Goal: Transaction & Acquisition: Purchase product/service

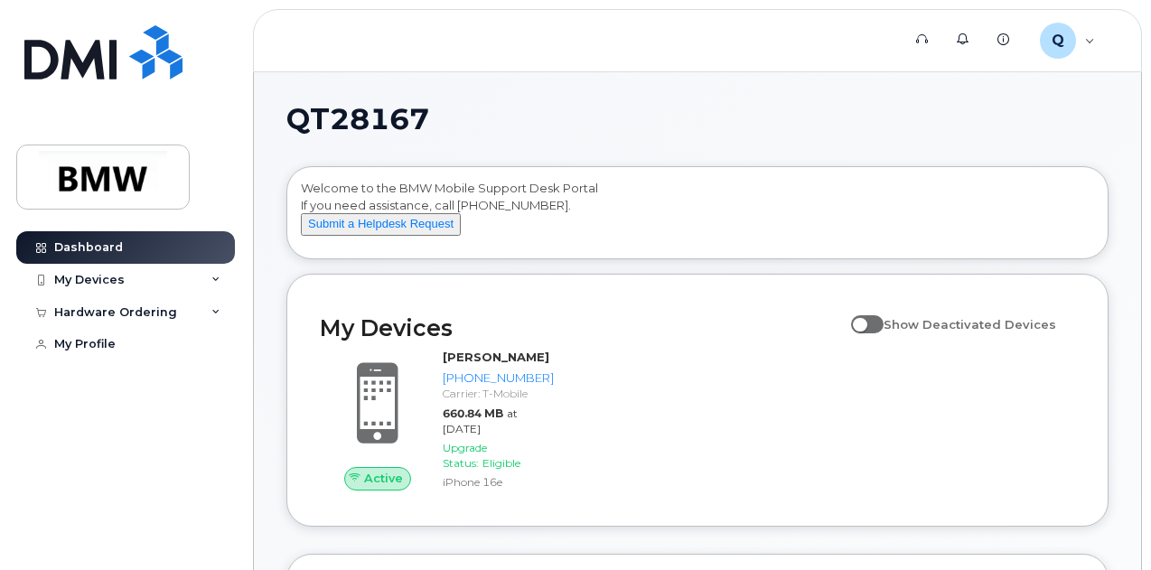
scroll to position [234, 0]
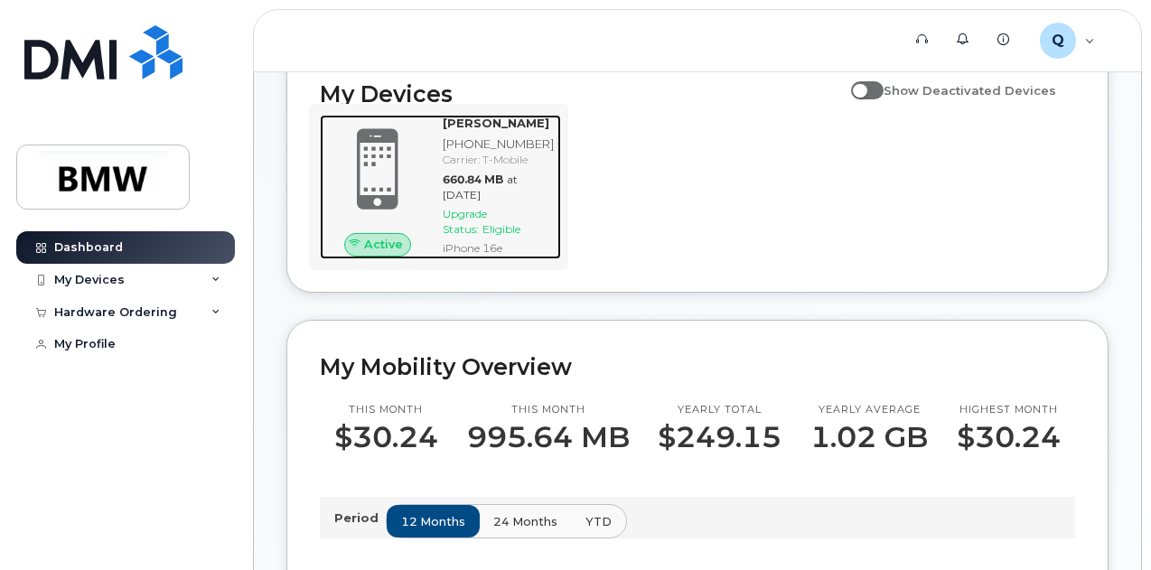
click at [387, 189] on span at bounding box center [377, 169] width 87 height 91
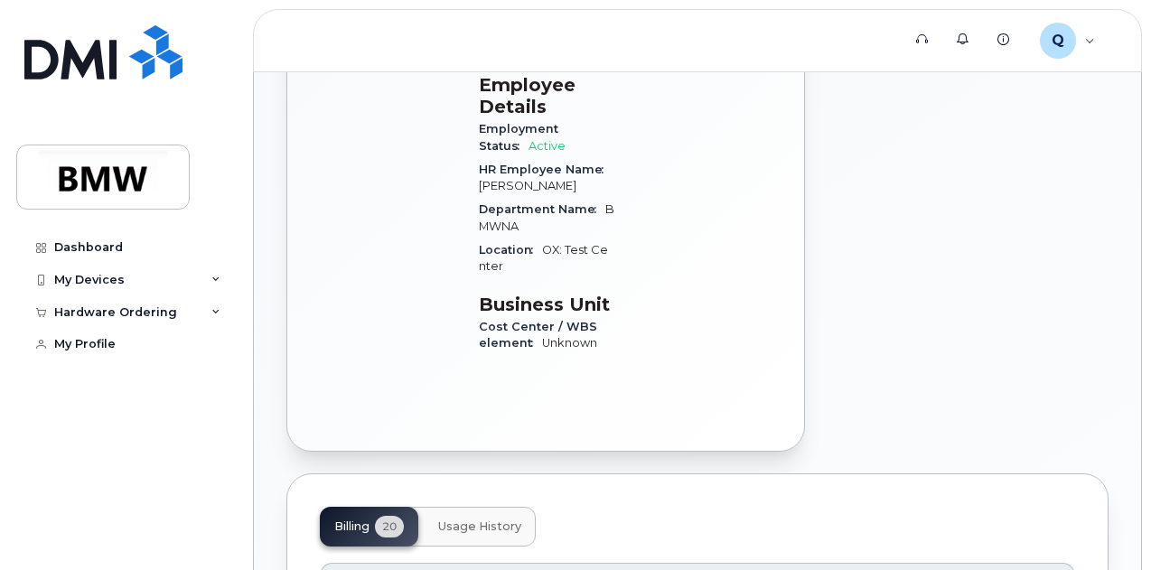
scroll to position [709, 0]
click at [210, 282] on div "My Devices" at bounding box center [125, 280] width 219 height 33
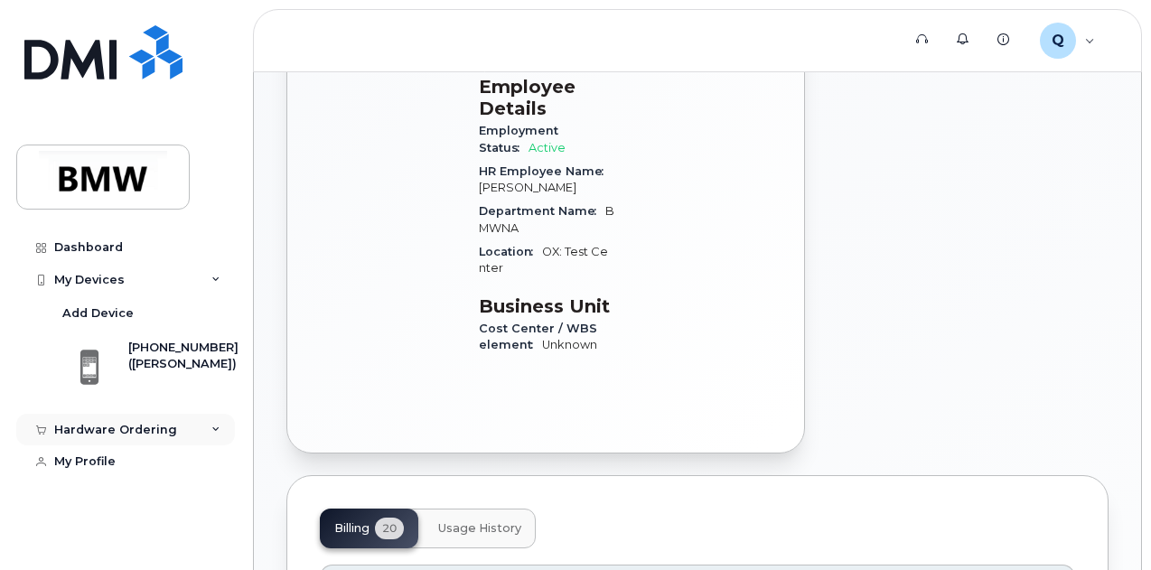
click at [208, 414] on div "Hardware Ordering" at bounding box center [125, 430] width 219 height 33
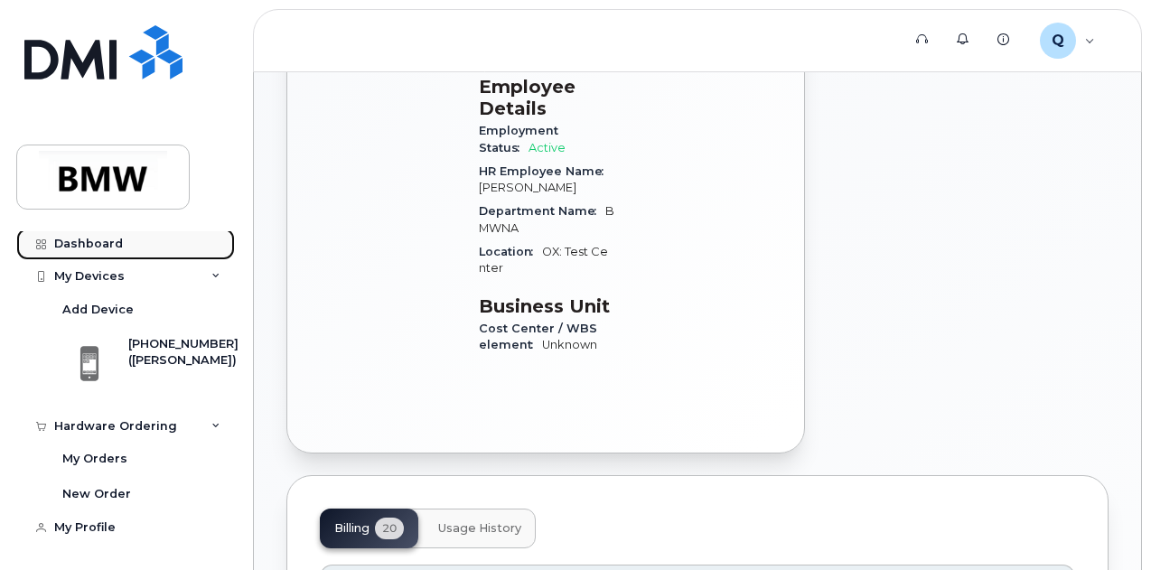
click at [80, 240] on div "Dashboard" at bounding box center [88, 244] width 69 height 14
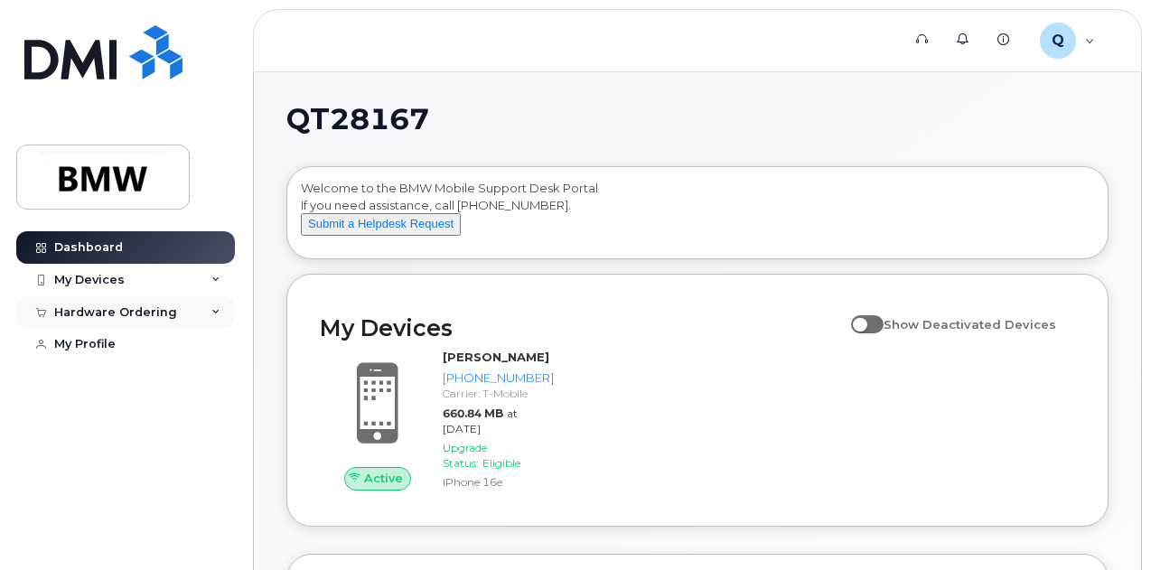
click at [197, 311] on div "Hardware Ordering" at bounding box center [125, 312] width 219 height 33
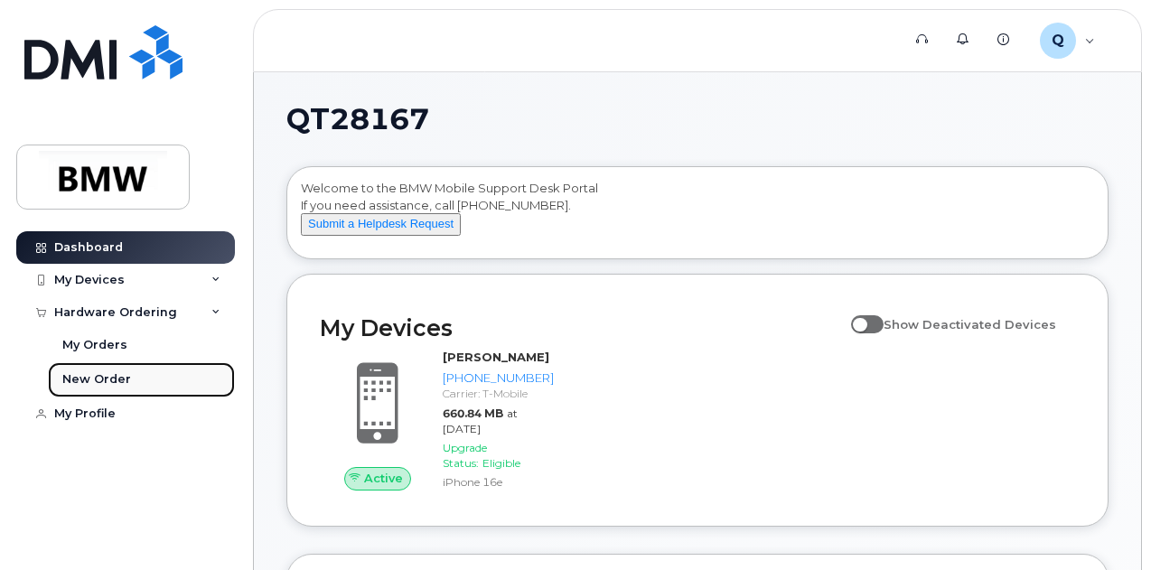
click at [107, 379] on div "New Order" at bounding box center [96, 379] width 69 height 16
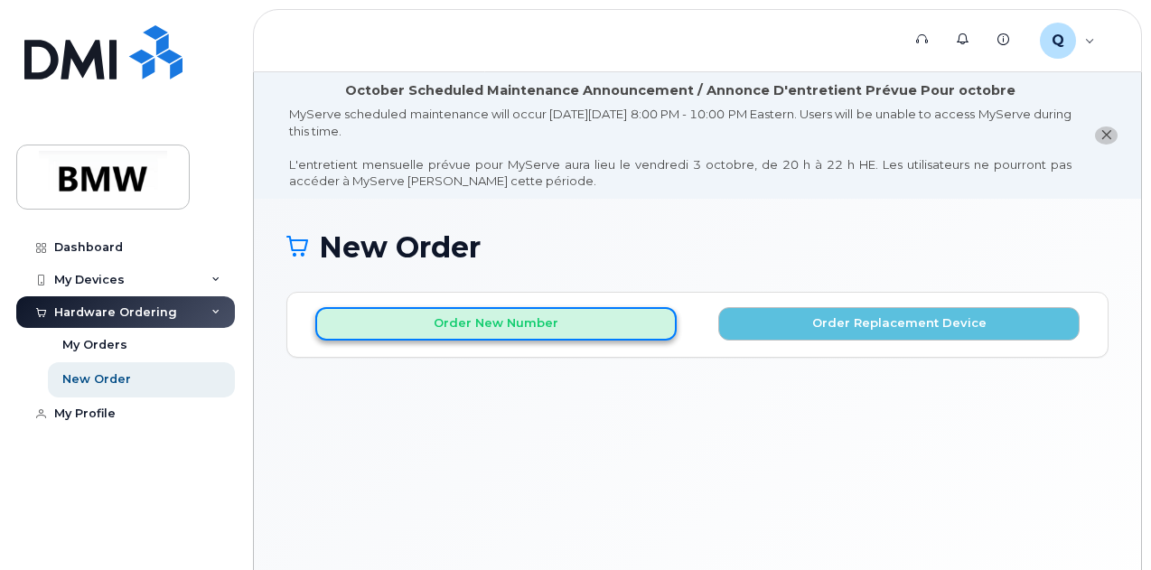
click at [586, 333] on button "Order New Number" at bounding box center [496, 323] width 362 height 33
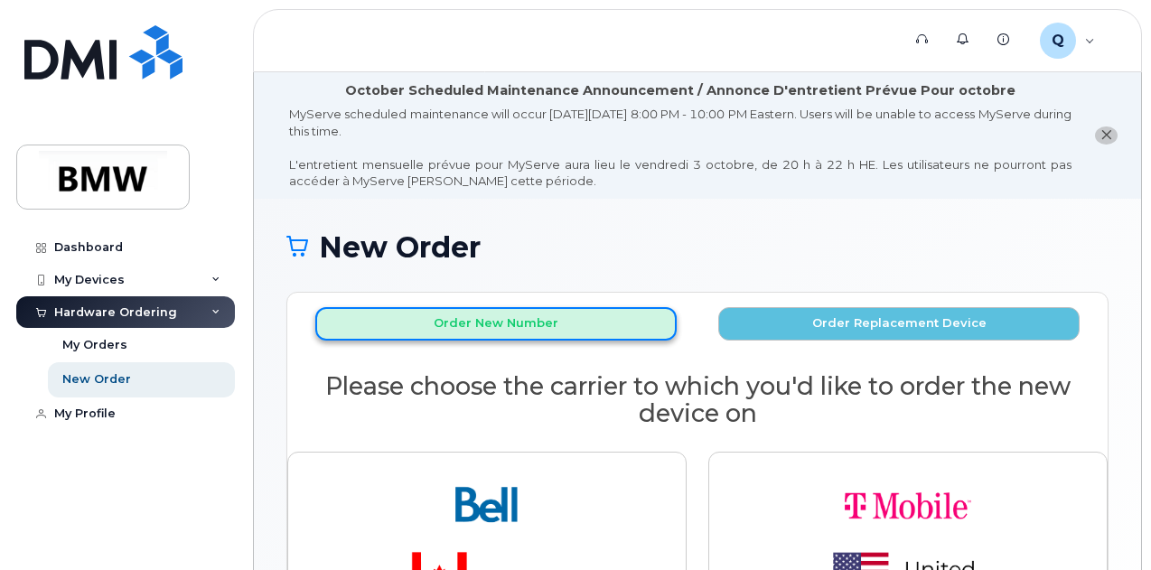
scroll to position [169, 0]
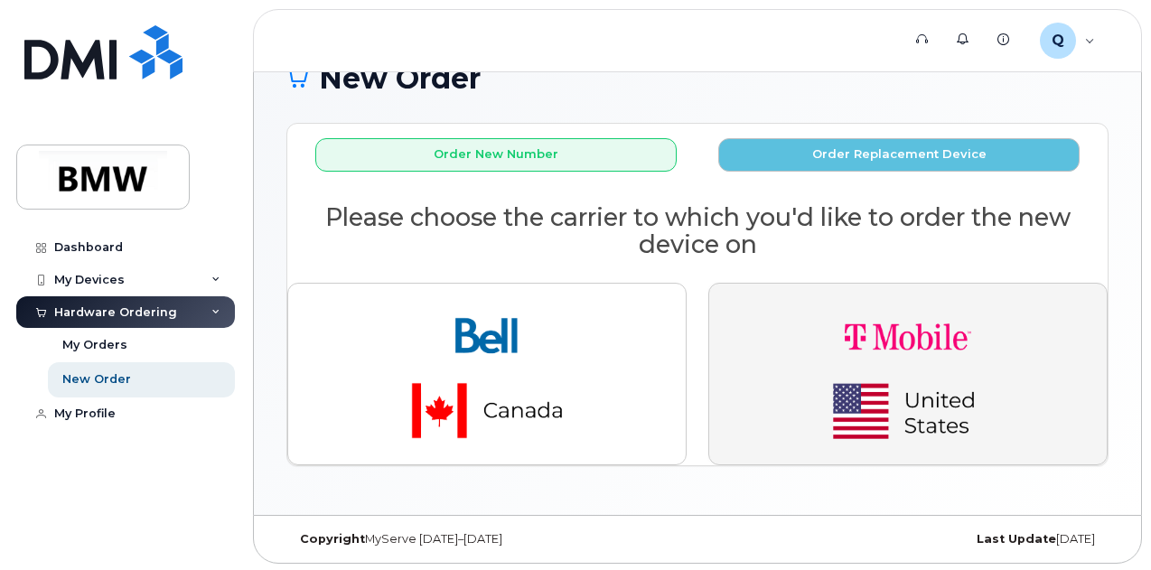
click at [889, 377] on img "button" at bounding box center [908, 374] width 253 height 152
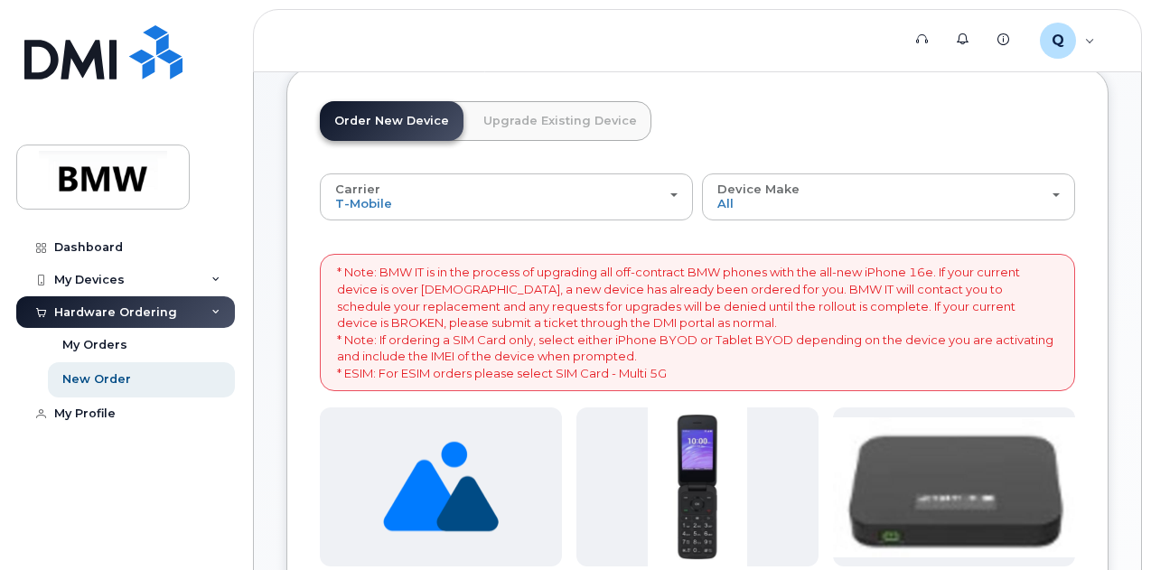
scroll to position [223, 0]
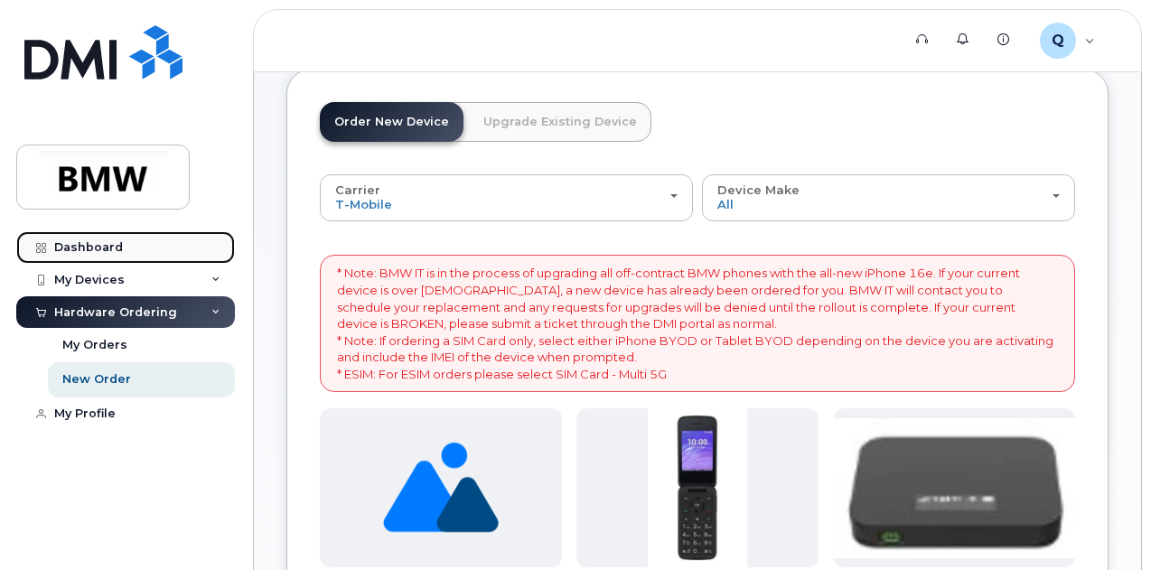
click at [112, 247] on div "Dashboard" at bounding box center [88, 247] width 69 height 14
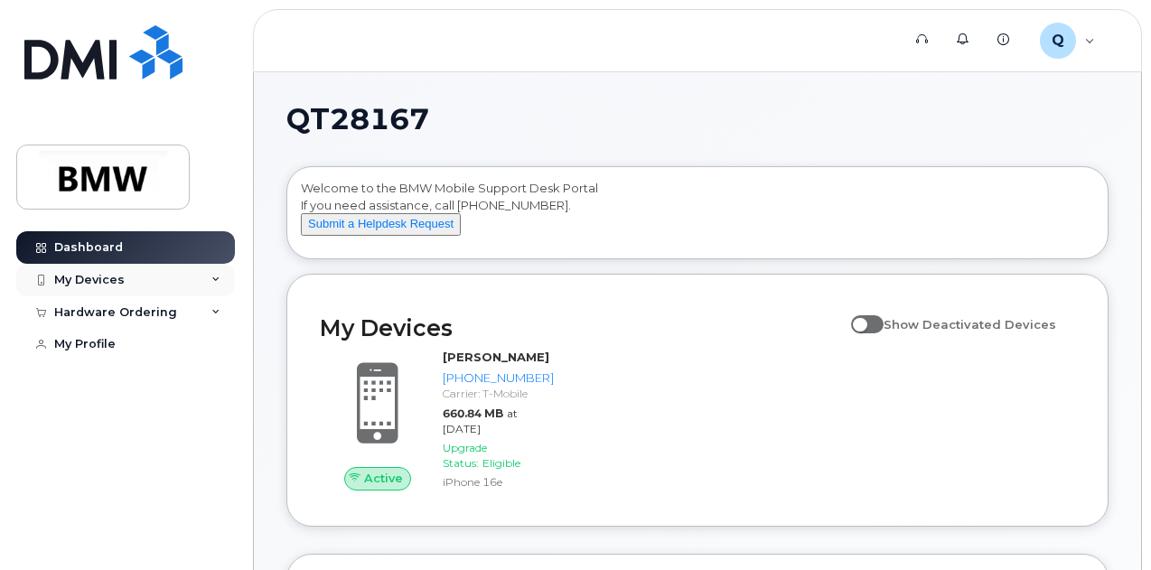
click at [220, 276] on icon at bounding box center [215, 280] width 9 height 9
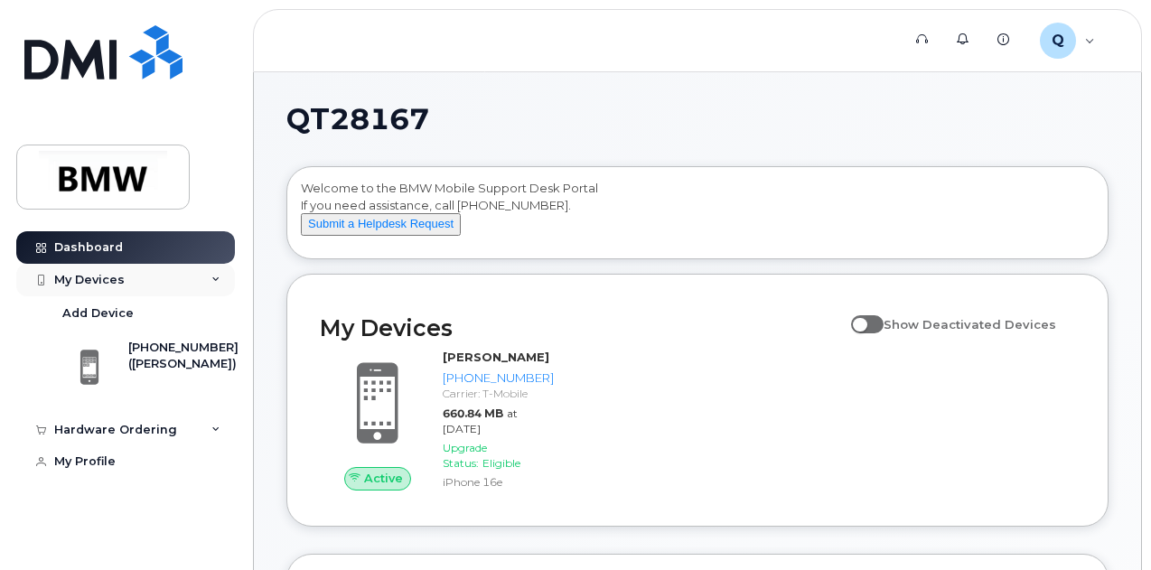
click at [220, 276] on icon at bounding box center [215, 280] width 9 height 9
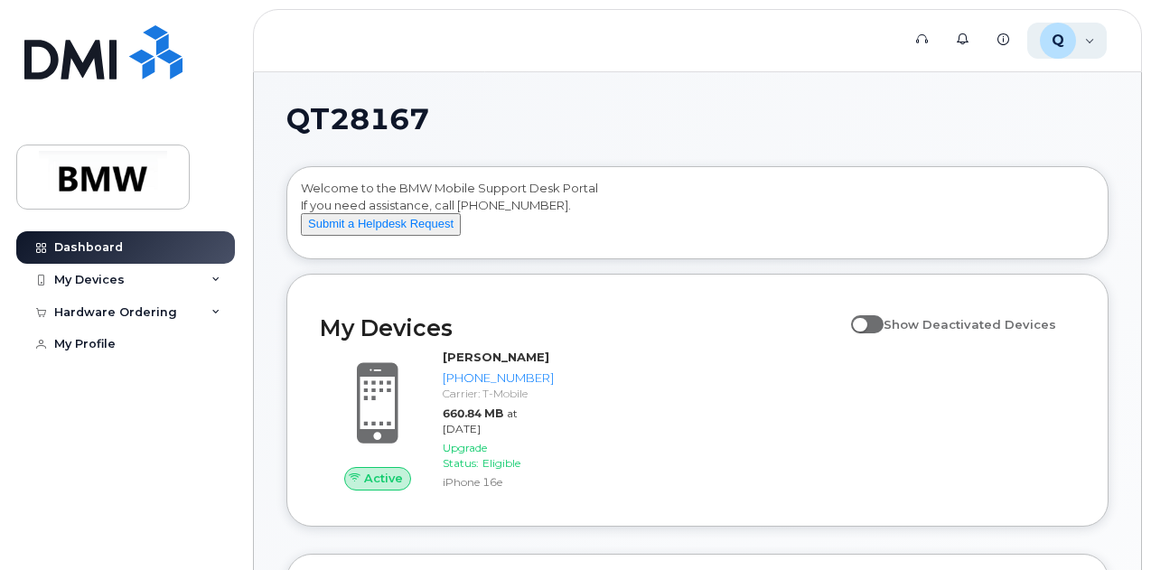
click at [1056, 28] on div "Q" at bounding box center [1058, 41] width 36 height 36
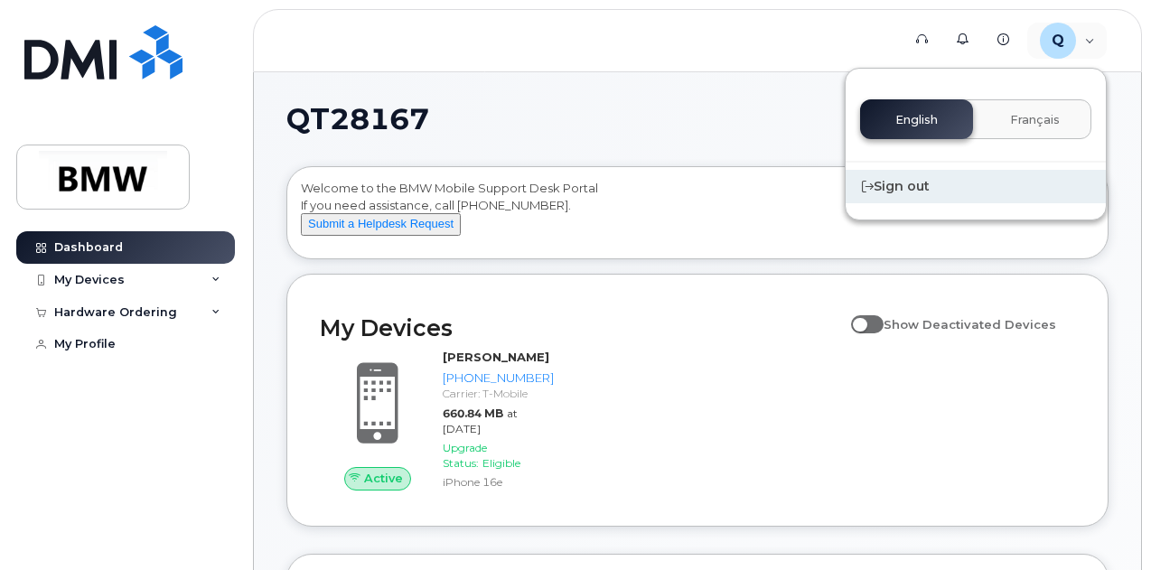
click at [915, 185] on div "Sign out" at bounding box center [976, 186] width 260 height 33
